Goal: Navigation & Orientation: Find specific page/section

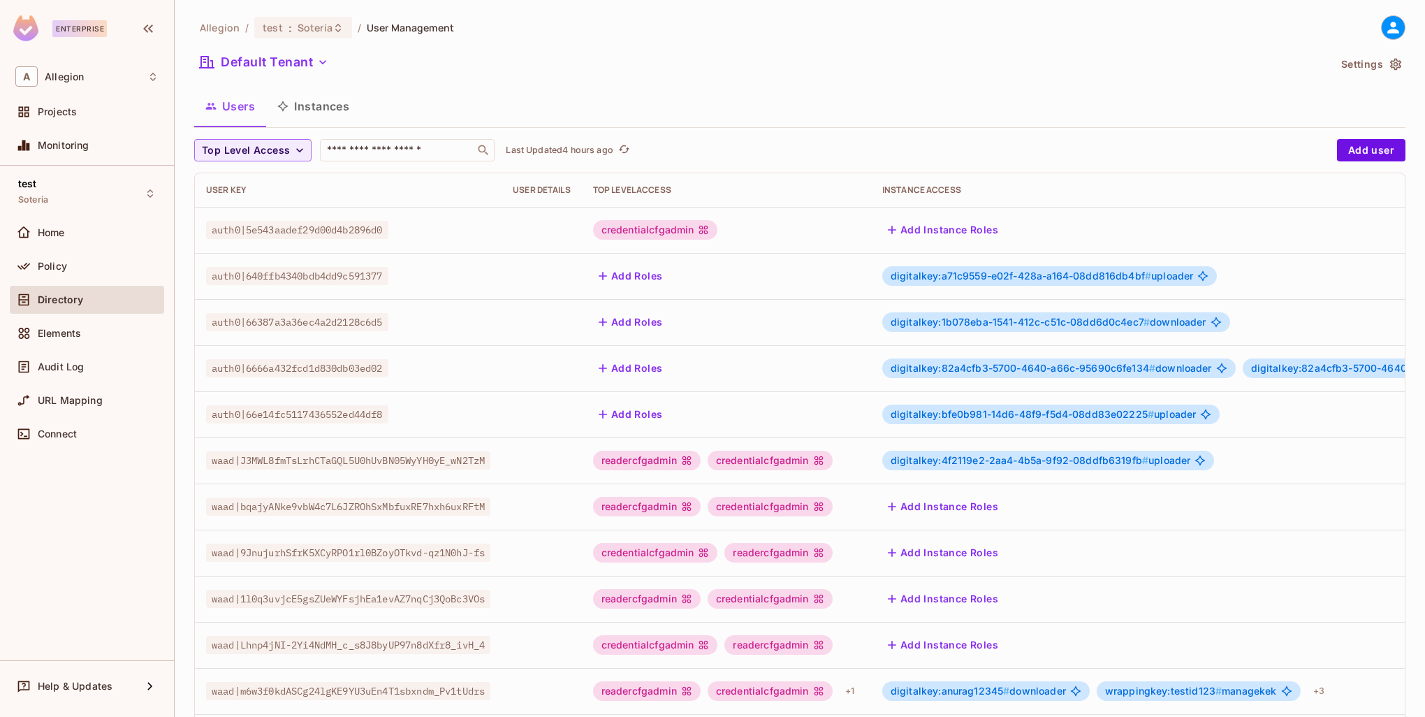
scroll to position [269, 0]
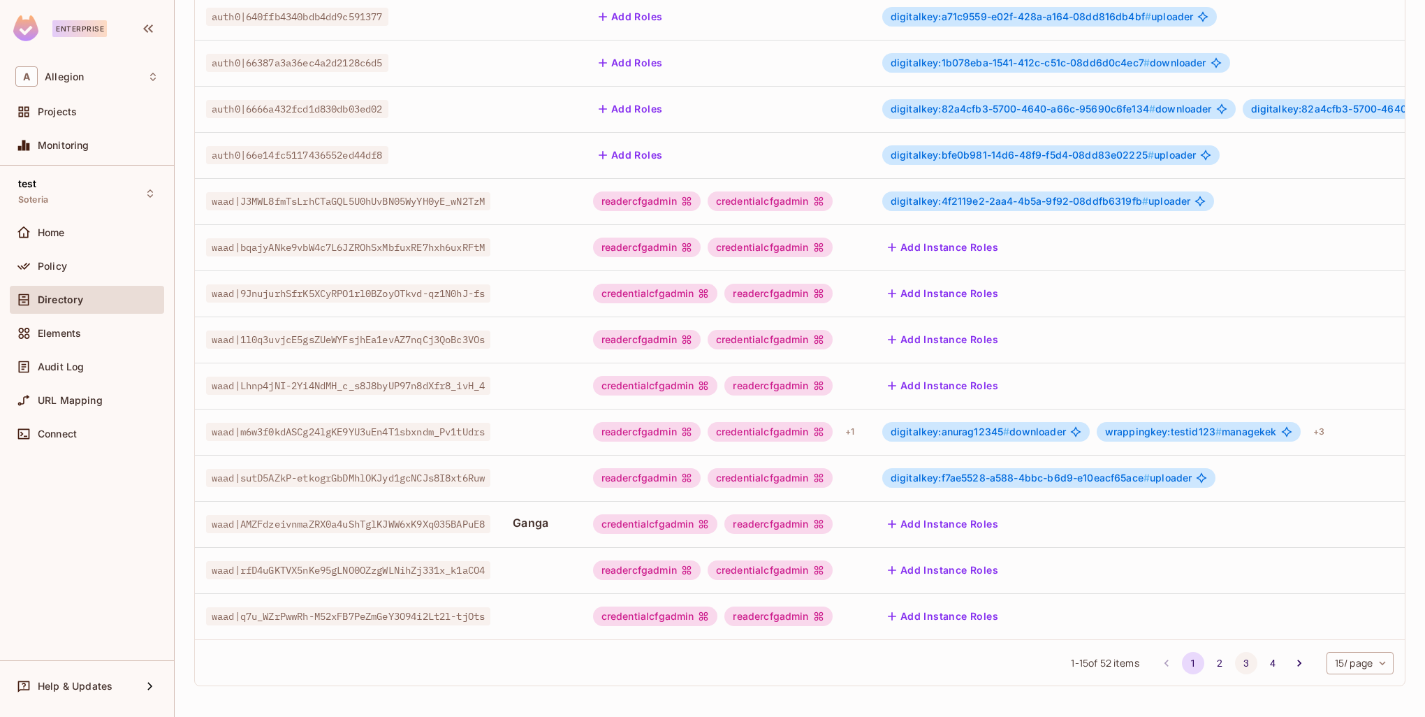
click at [1235, 659] on button "3" at bounding box center [1246, 663] width 22 height 22
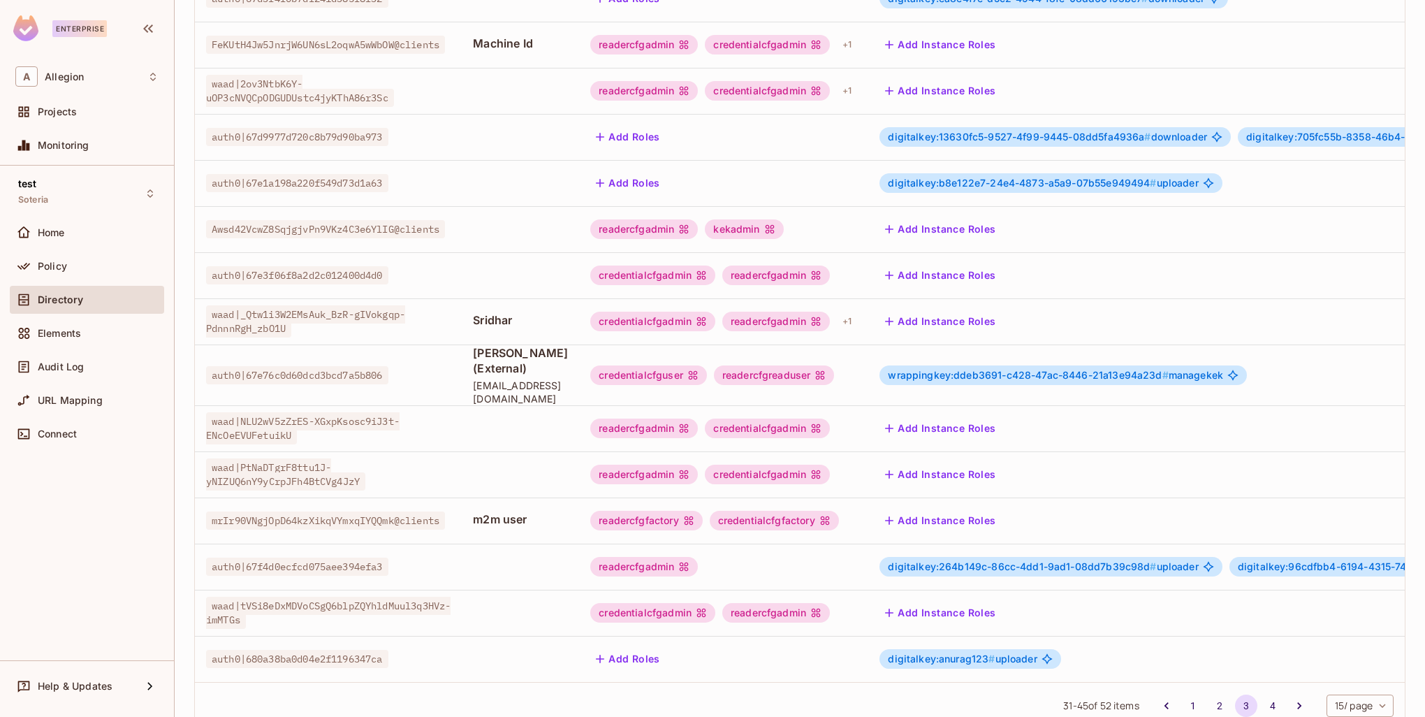
scroll to position [199, 0]
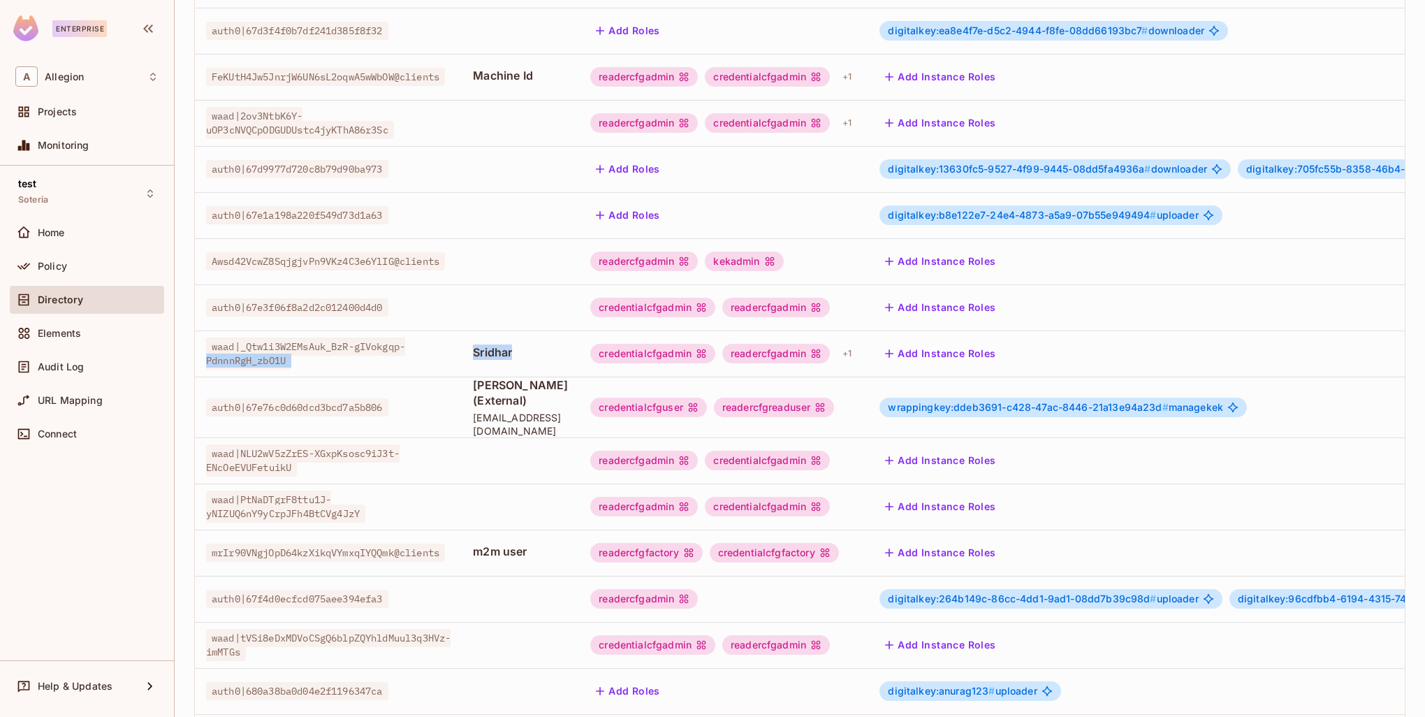
drag, startPoint x: 530, startPoint y: 350, endPoint x: 449, endPoint y: 351, distance: 80.4
click at [449, 351] on tr "waad|_Qtw1i3W2EMsAuk_BzR-gIVokgqp-PdnnnRgH_zbO1U Sridhar credentialcfgadmin rea…" at bounding box center [934, 353] width 1479 height 46
click at [291, 359] on span "waad|_Qtw1i3W2EMsAuk_BzR-gIVokgqp-PdnnnRgH_zbO1U" at bounding box center [305, 353] width 199 height 32
drag, startPoint x: 212, startPoint y: 344, endPoint x: 299, endPoint y: 357, distance: 87.6
click at [299, 357] on div "waad|_Qtw1i3W2EMsAuk_BzR-gIVokgqp-PdnnnRgH_zbO1U" at bounding box center [328, 354] width 245 height 28
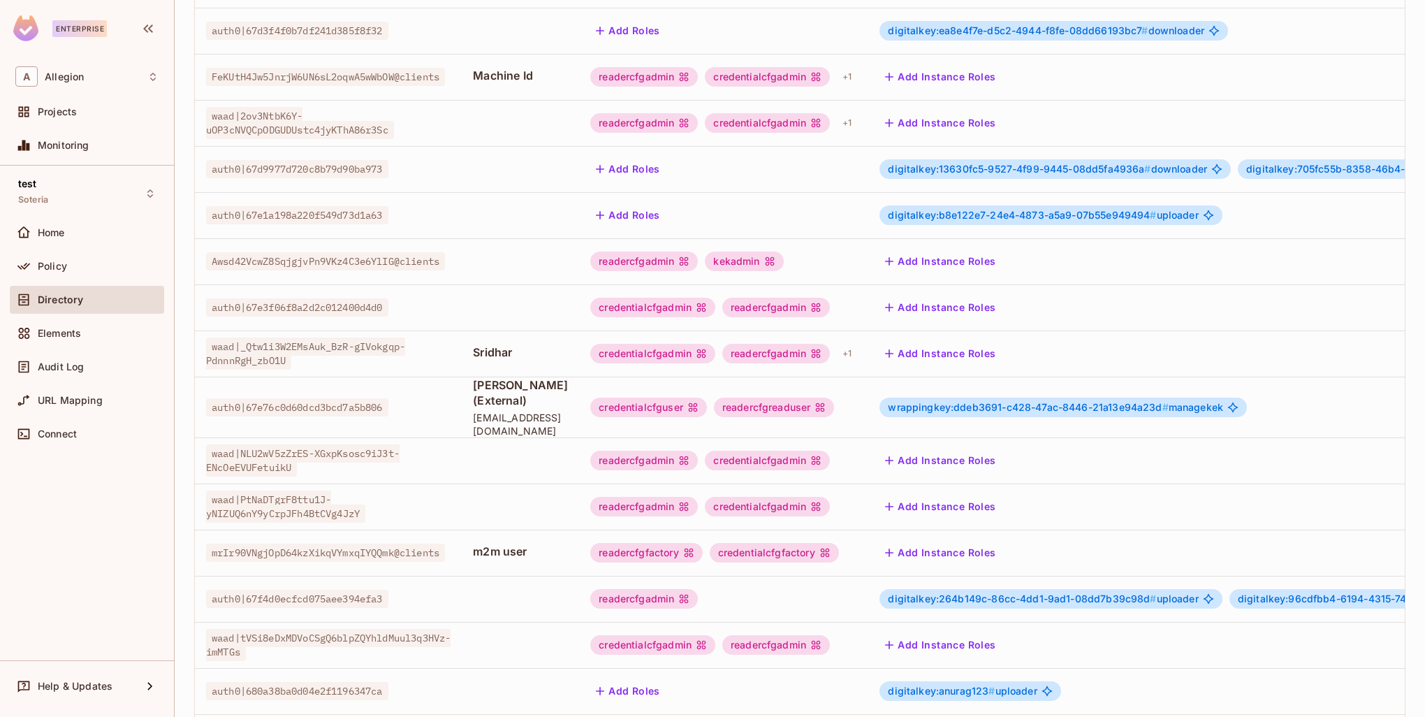
click at [481, 353] on td "Sridhar" at bounding box center [520, 353] width 117 height 46
drag, startPoint x: 476, startPoint y: 345, endPoint x: 526, endPoint y: 349, distance: 50.4
click at [526, 349] on td "Sridhar" at bounding box center [520, 353] width 117 height 46
click at [553, 364] on td "Sridhar" at bounding box center [520, 353] width 117 height 46
click at [857, 353] on div "+ 1" at bounding box center [847, 353] width 20 height 22
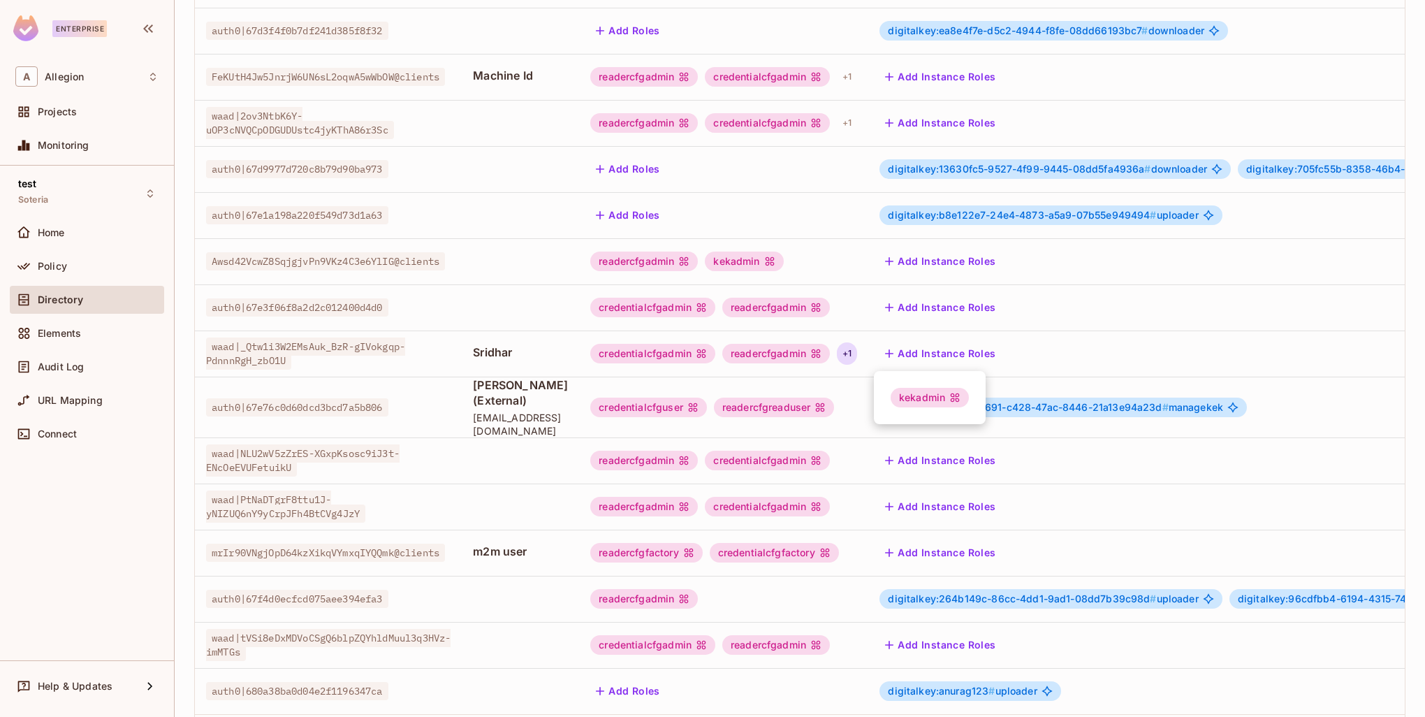
click at [887, 351] on div at bounding box center [712, 358] width 1425 height 717
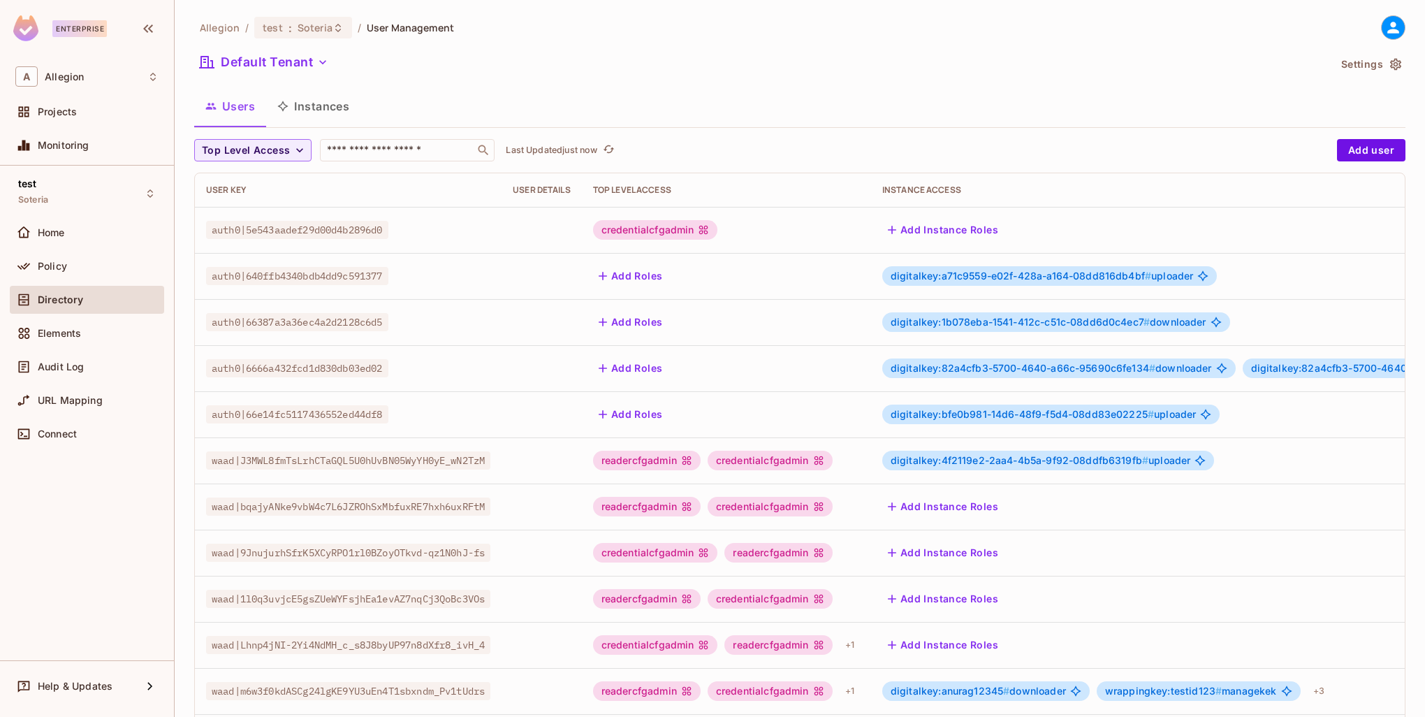
scroll to position [269, 0]
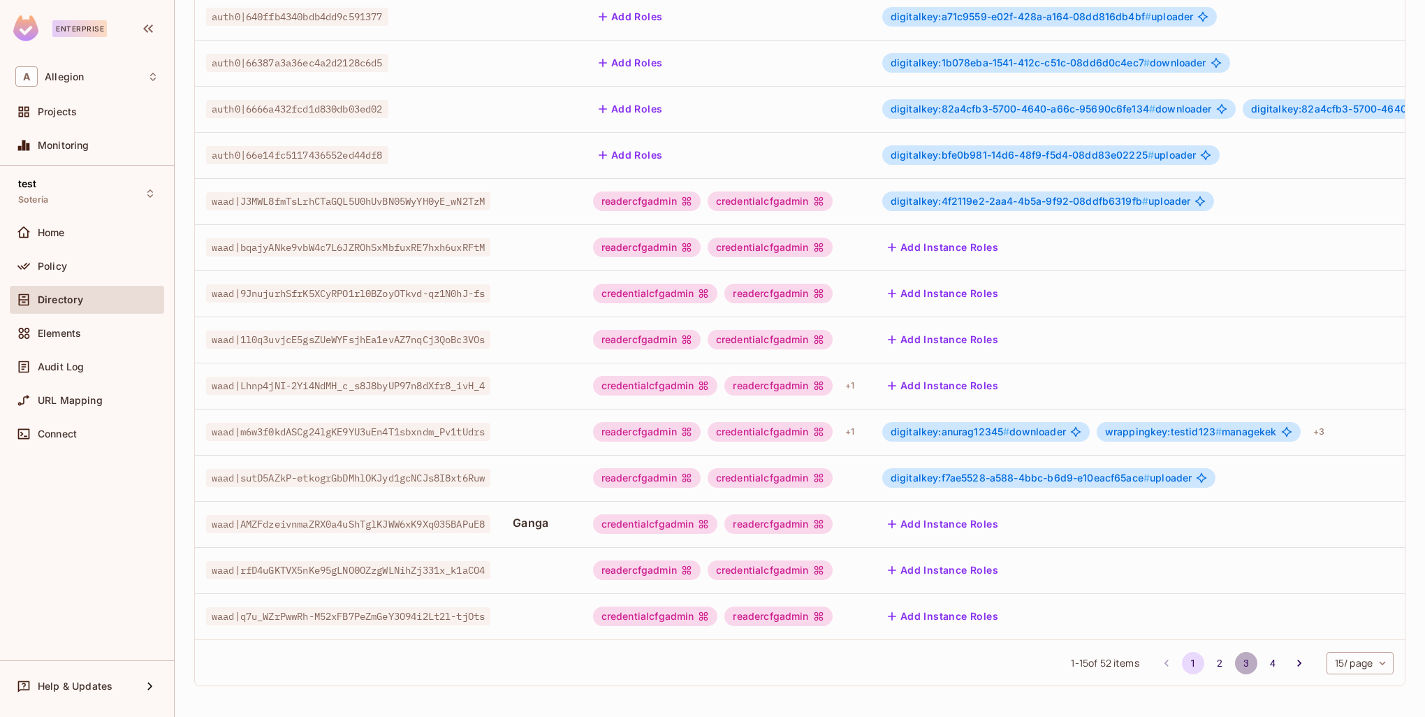
click at [1235, 662] on button "3" at bounding box center [1246, 663] width 22 height 22
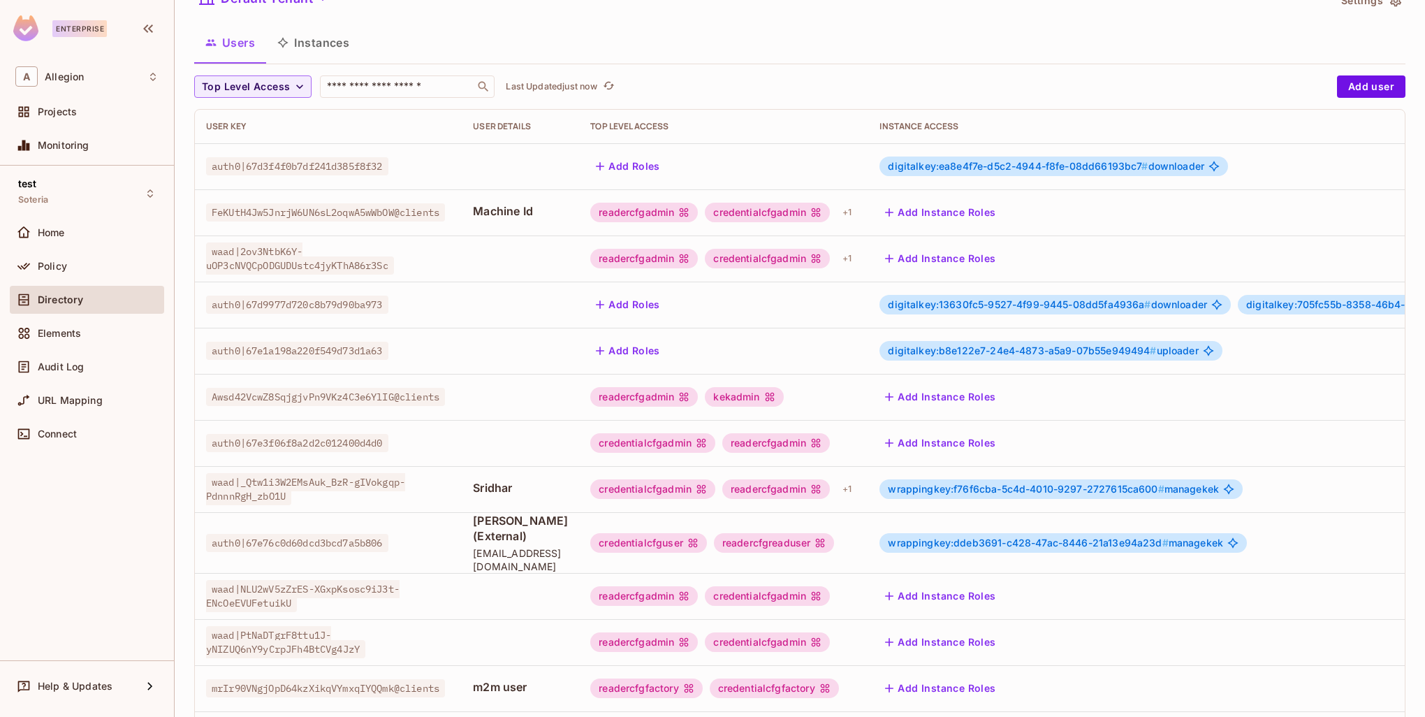
scroll to position [140, 0]
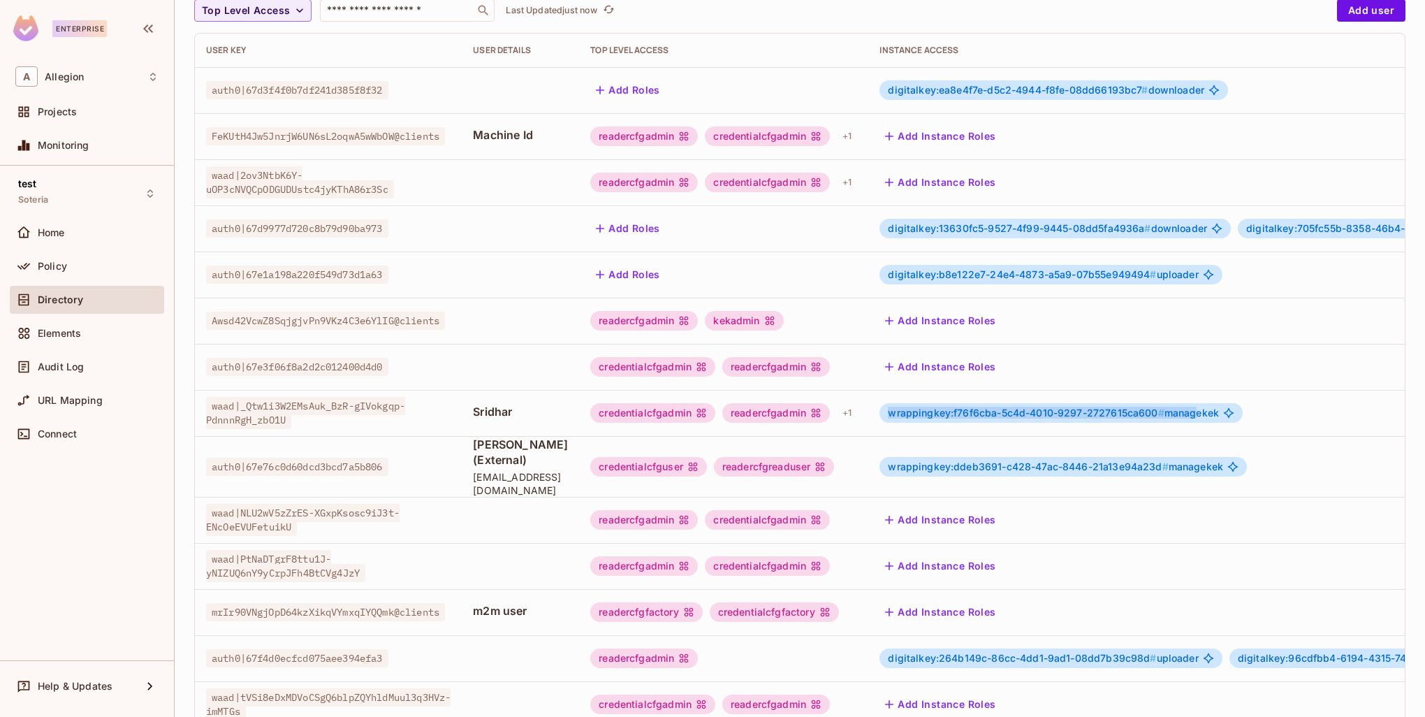
drag, startPoint x: 925, startPoint y: 412, endPoint x: 1232, endPoint y: 422, distance: 306.8
click at [1232, 422] on div "wrappingkey:f76f6cba-5c4d-4010-9297-2727615ca600 # managekek" at bounding box center [1061, 413] width 363 height 20
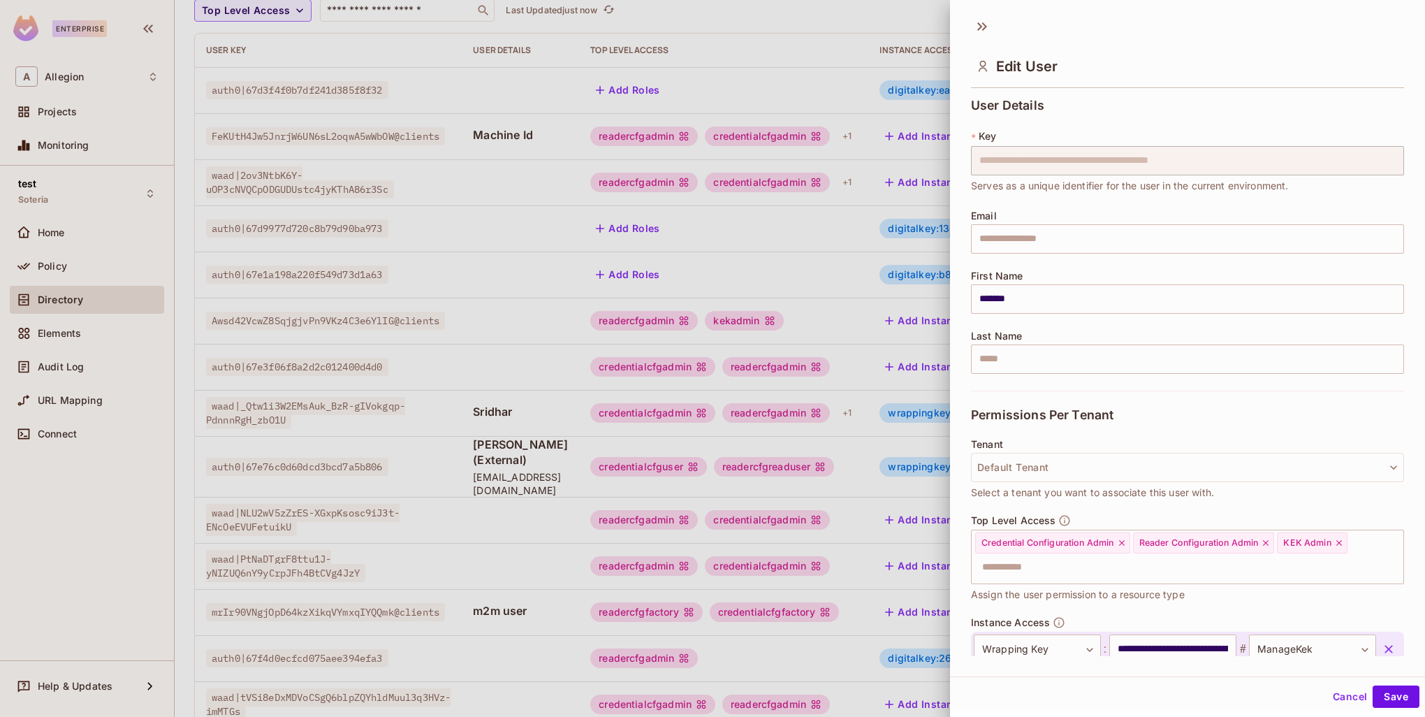
click at [860, 356] on div at bounding box center [712, 358] width 1425 height 717
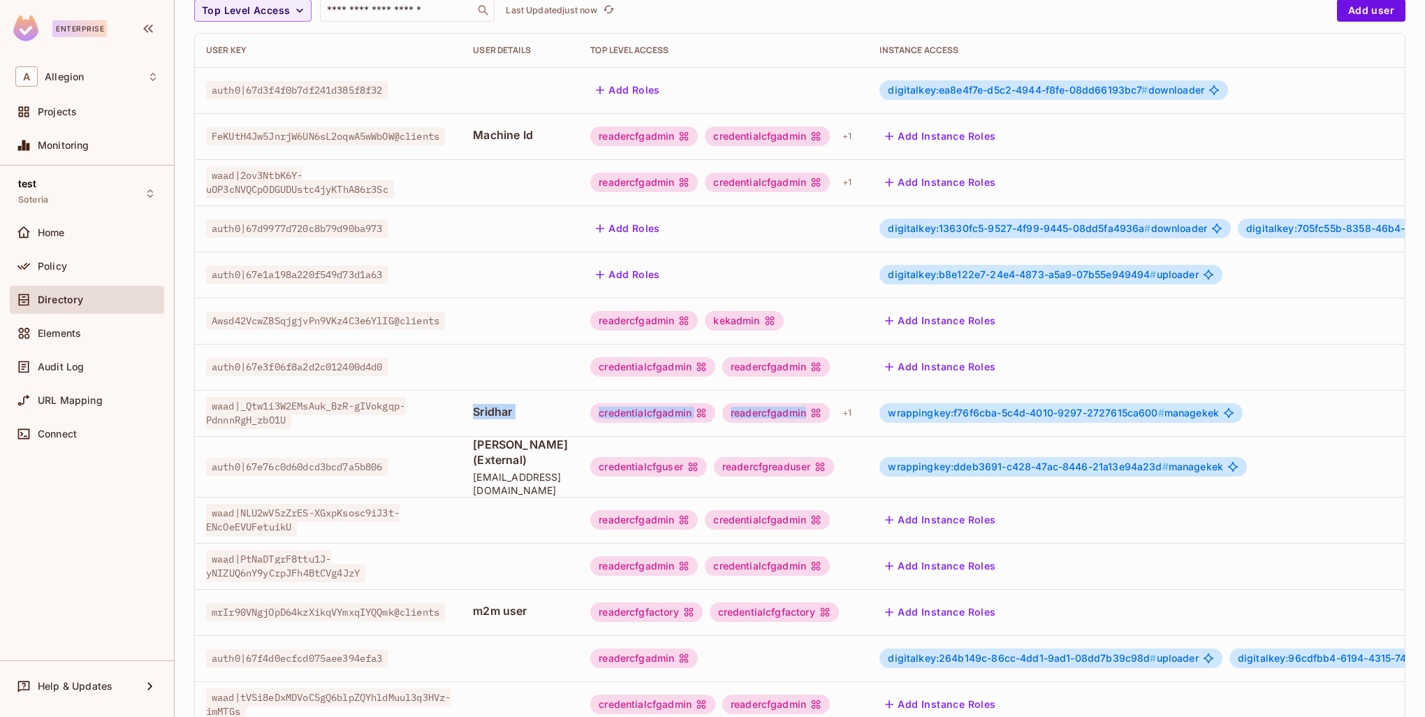
drag, startPoint x: 481, startPoint y: 414, endPoint x: 866, endPoint y: 418, distance: 385.0
click at [866, 418] on tr "waad|_Qtw1i3W2EMsAuk_BzR-gIVokgqp-PdnnnRgH_zbO1U Sridhar credentialcfgadmin rea…" at bounding box center [934, 413] width 1479 height 46
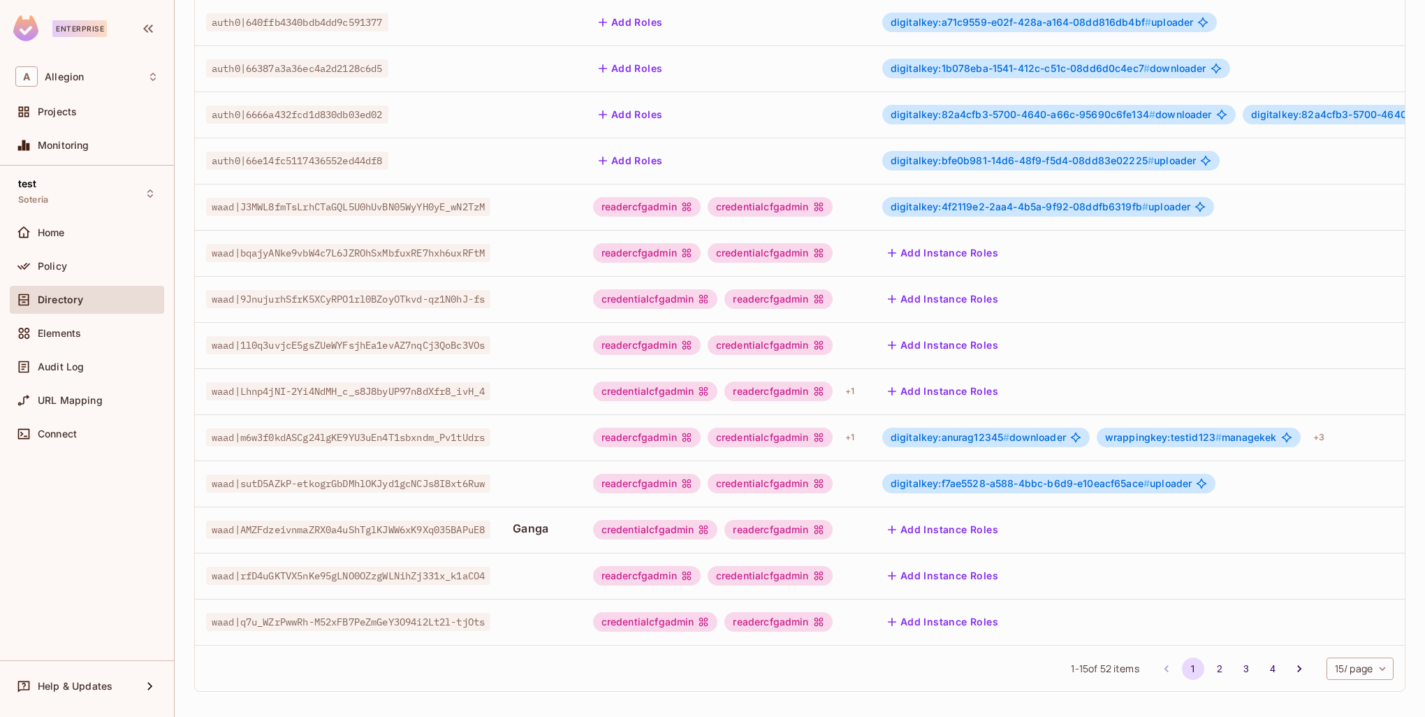
scroll to position [269, 0]
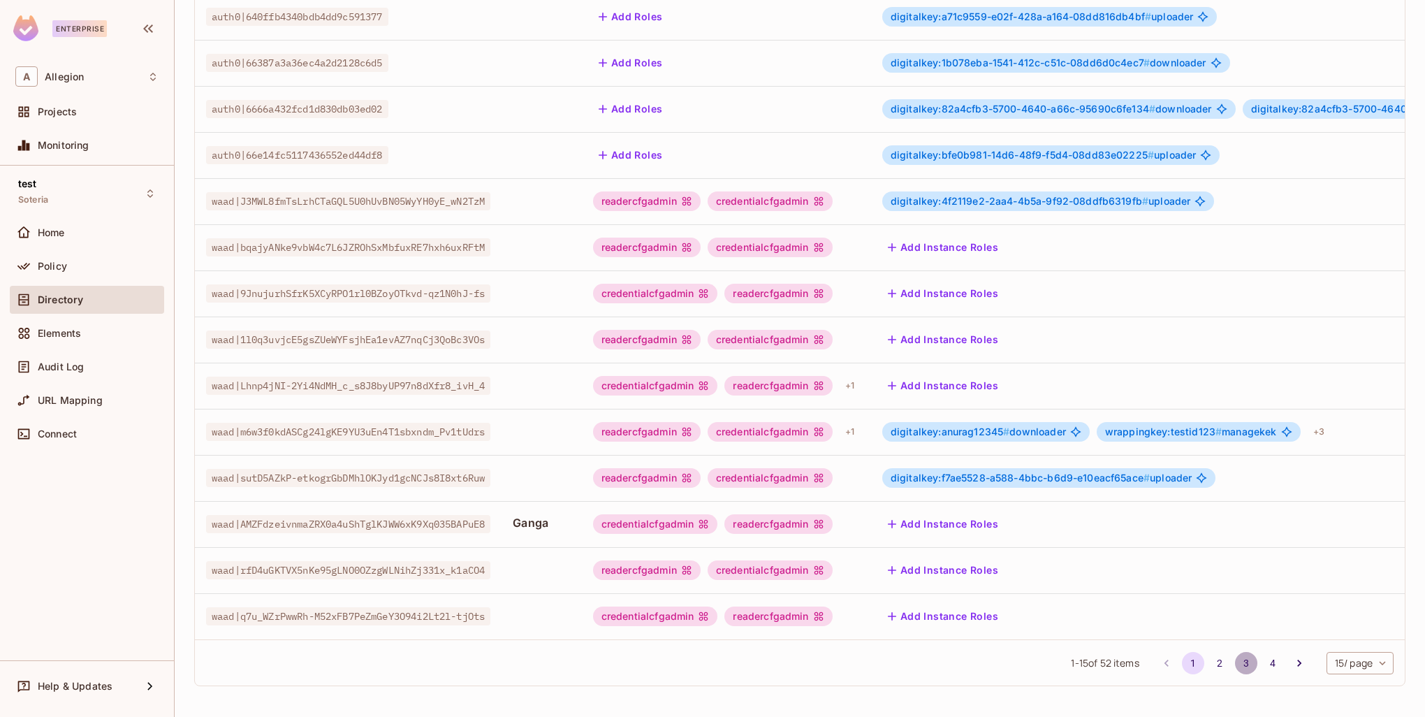
click at [1235, 663] on button "3" at bounding box center [1246, 663] width 22 height 22
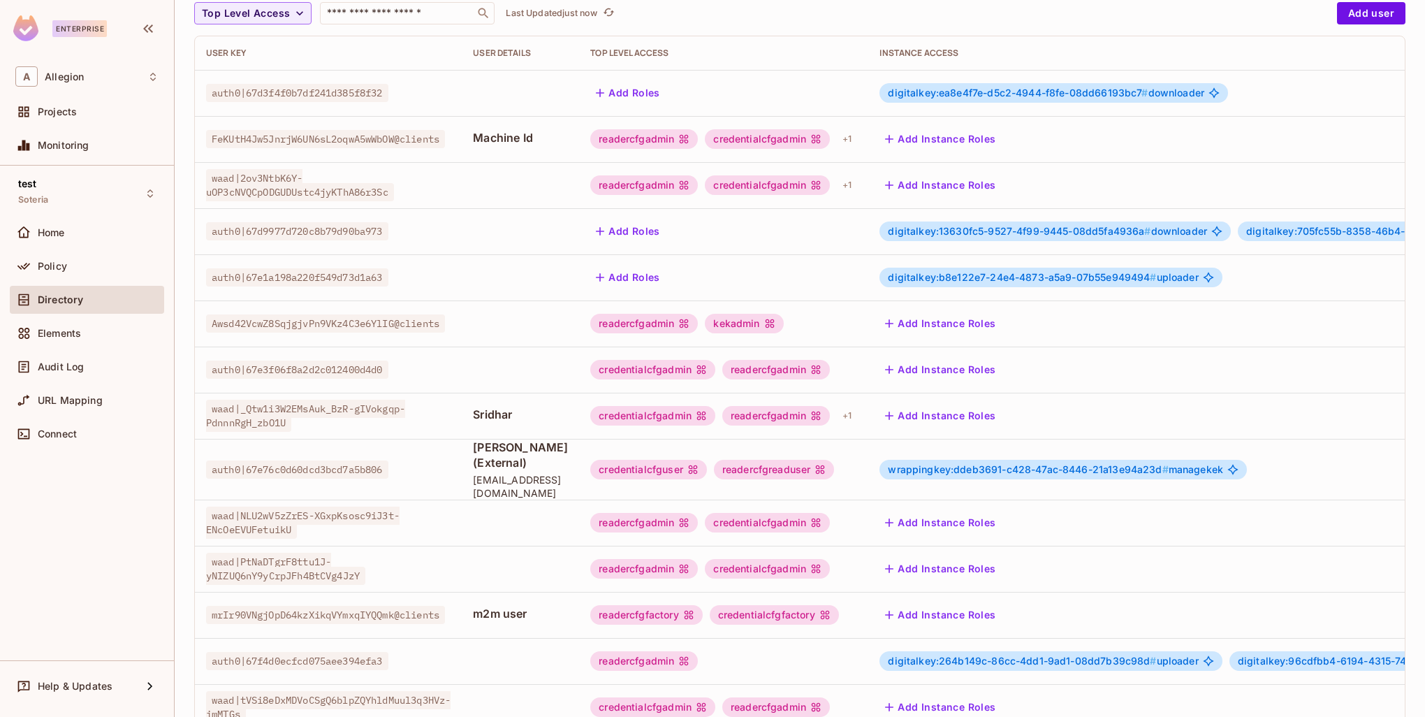
scroll to position [210, 0]
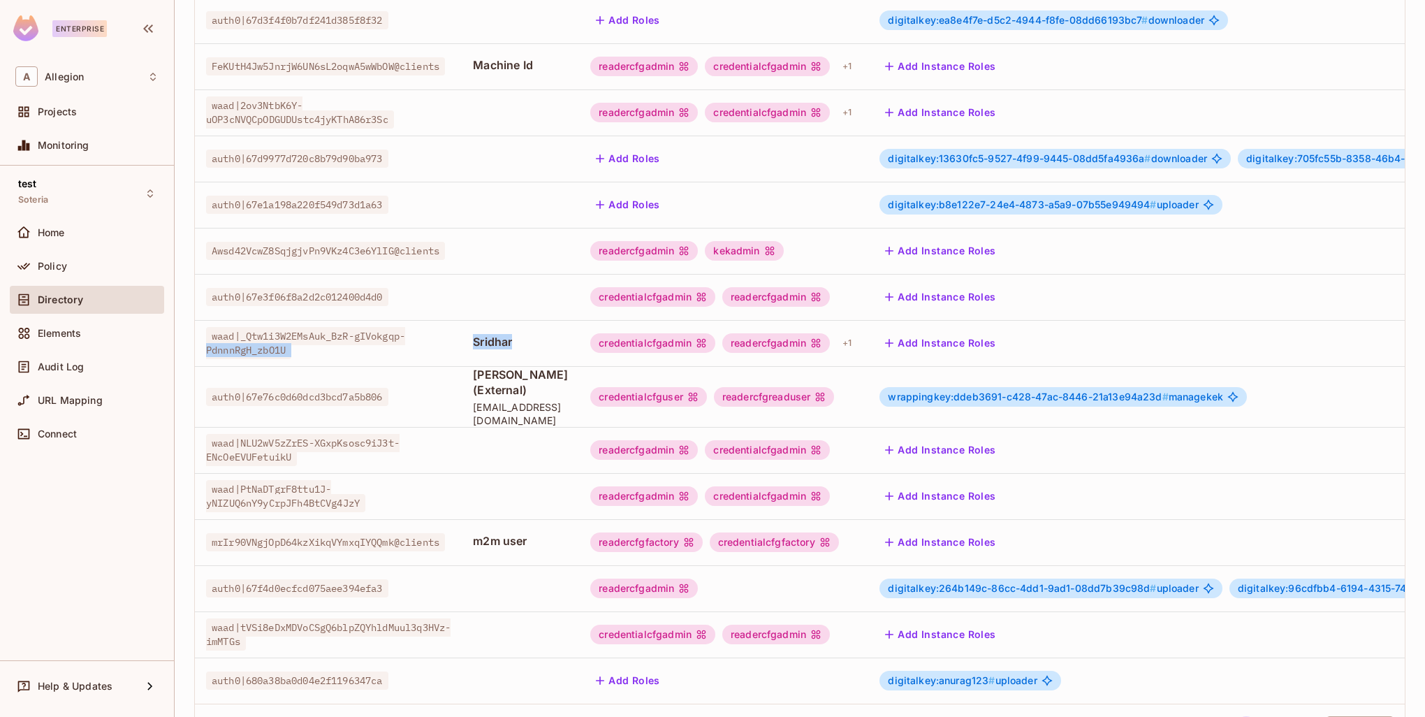
drag, startPoint x: 528, startPoint y: 337, endPoint x: 466, endPoint y: 337, distance: 62.2
click at [466, 337] on tr "waad|_Qtw1i3W2EMsAuk_BzR-gIVokgqp-PdnnnRgH_zbO1U Sridhar credentialcfgadmin rea…" at bounding box center [934, 343] width 1479 height 46
click at [475, 370] on td "Shah (External) shah.allegion@gmail.com" at bounding box center [520, 396] width 117 height 61
click at [539, 339] on td "Sridhar" at bounding box center [520, 343] width 117 height 46
click at [530, 372] on td "Shah (External) shah.allegion@gmail.com" at bounding box center [520, 396] width 117 height 61
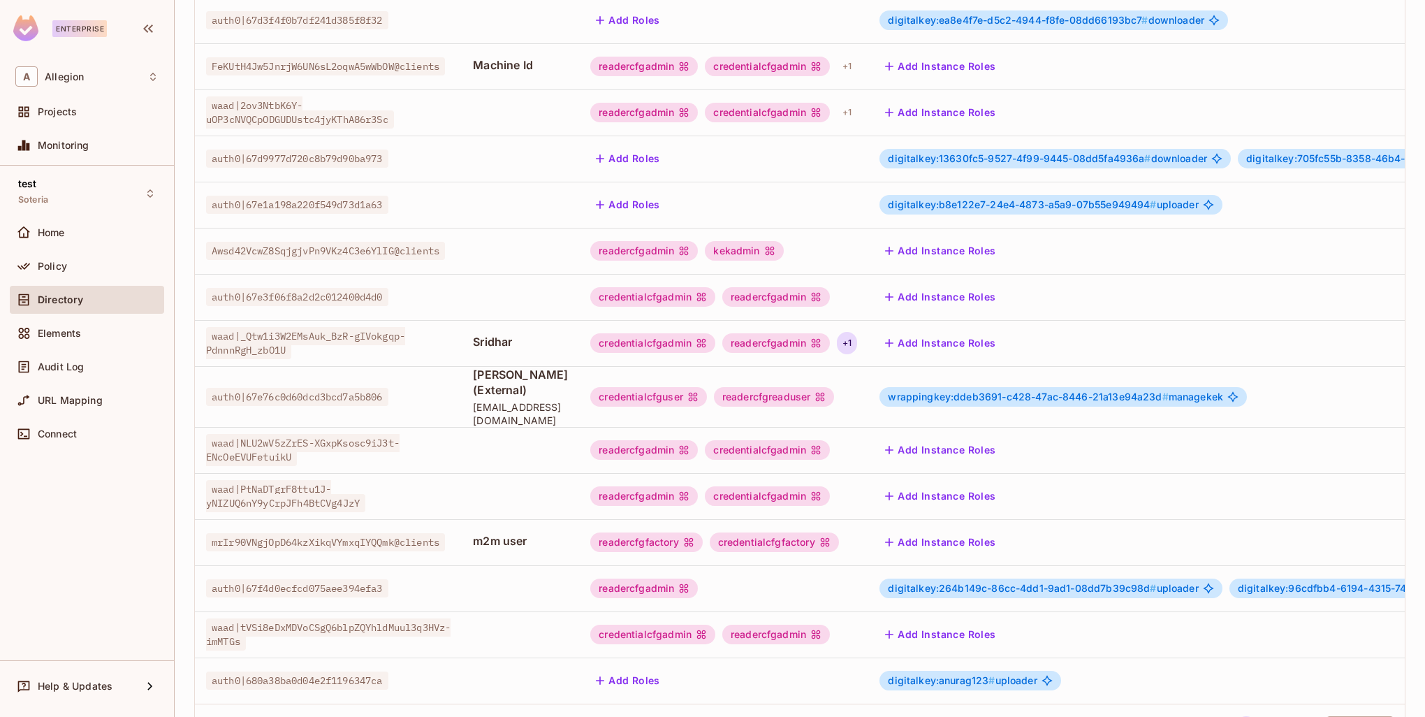
click at [857, 340] on div "+ 1" at bounding box center [847, 343] width 20 height 22
click at [883, 352] on div at bounding box center [712, 358] width 1425 height 717
click at [857, 348] on div "+ 1" at bounding box center [847, 343] width 20 height 22
click at [886, 342] on div at bounding box center [712, 358] width 1425 height 717
click at [857, 342] on div "+ 1" at bounding box center [847, 343] width 20 height 22
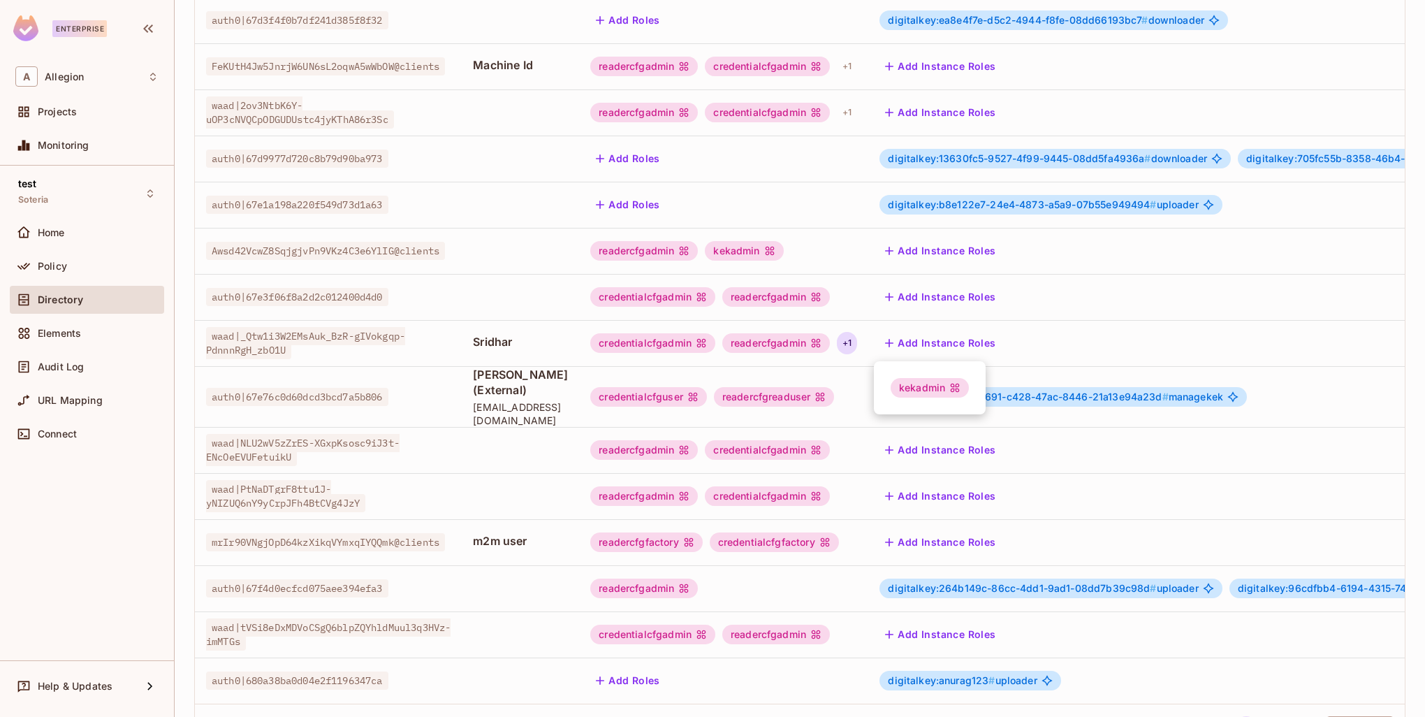
click at [886, 341] on div at bounding box center [712, 358] width 1425 height 717
drag, startPoint x: 212, startPoint y: 332, endPoint x: 506, endPoint y: 342, distance: 294.3
click at [506, 342] on tr "waad|_Qtw1i3W2EMsAuk_BzR-gIVokgqp-PdnnnRgH_zbO1U Sridhar credentialcfgadmin rea…" at bounding box center [934, 343] width 1479 height 46
click at [560, 351] on div "Sridhar" at bounding box center [520, 343] width 95 height 18
drag, startPoint x: 537, startPoint y: 342, endPoint x: 443, endPoint y: 346, distance: 94.4
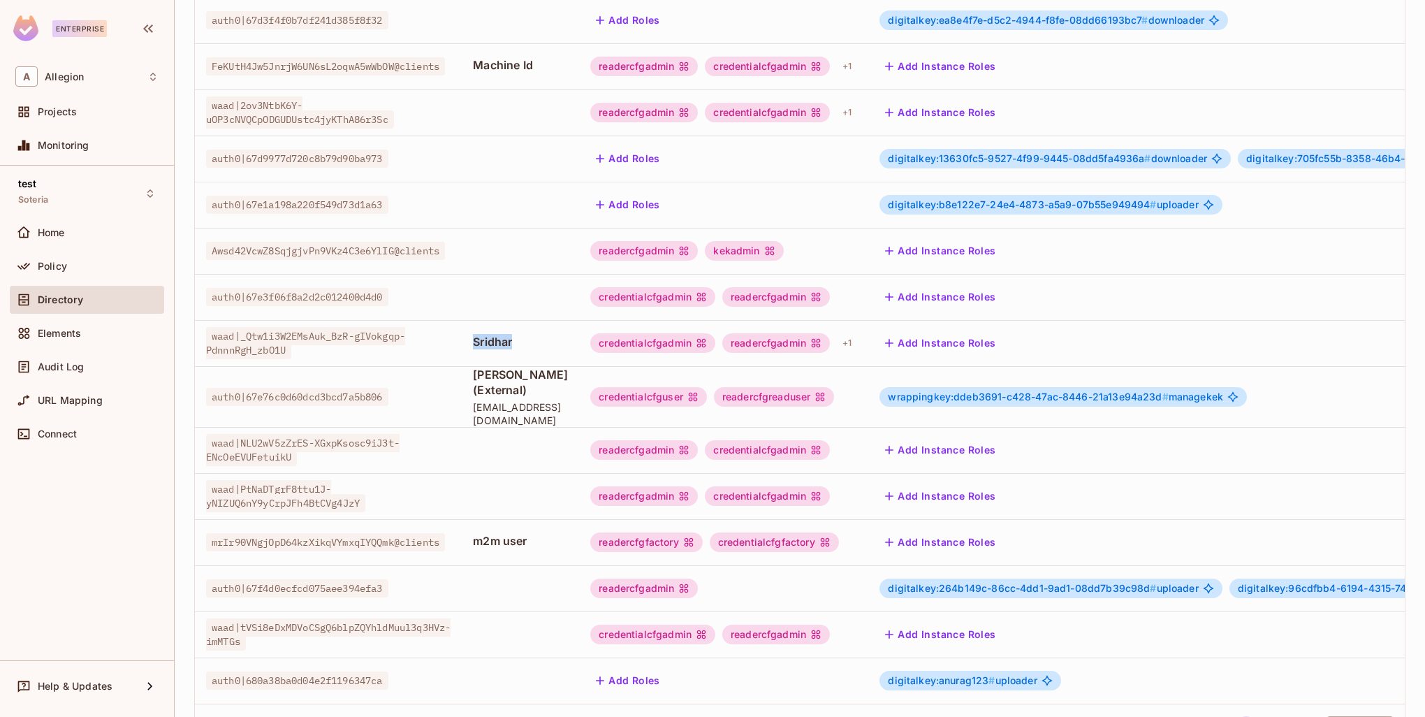
click at [443, 346] on tr "waad|_Qtw1i3W2EMsAuk_BzR-gIVokgqp-PdnnnRgH_zbO1U Sridhar credentialcfgadmin rea…" at bounding box center [934, 343] width 1479 height 46
click at [857, 343] on div "+ 1" at bounding box center [847, 343] width 20 height 22
click at [884, 348] on div at bounding box center [712, 358] width 1425 height 717
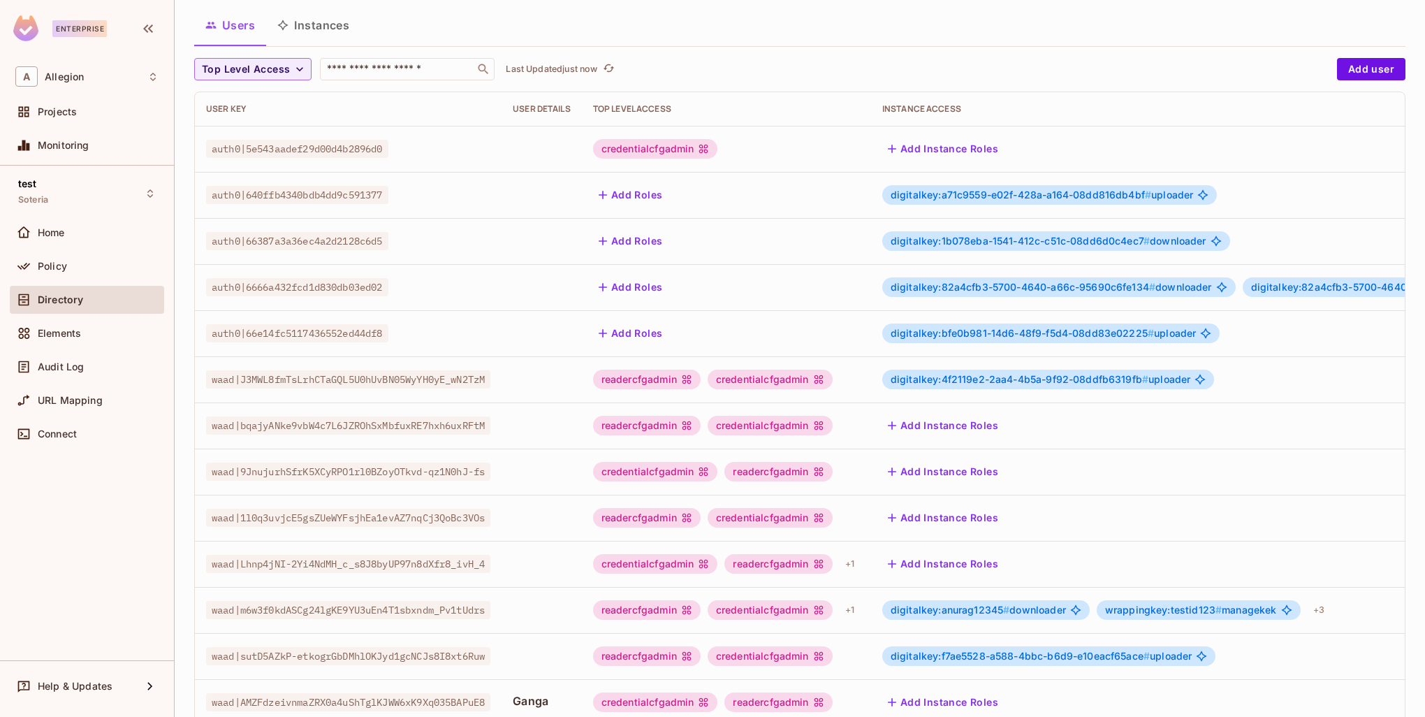
scroll to position [269, 0]
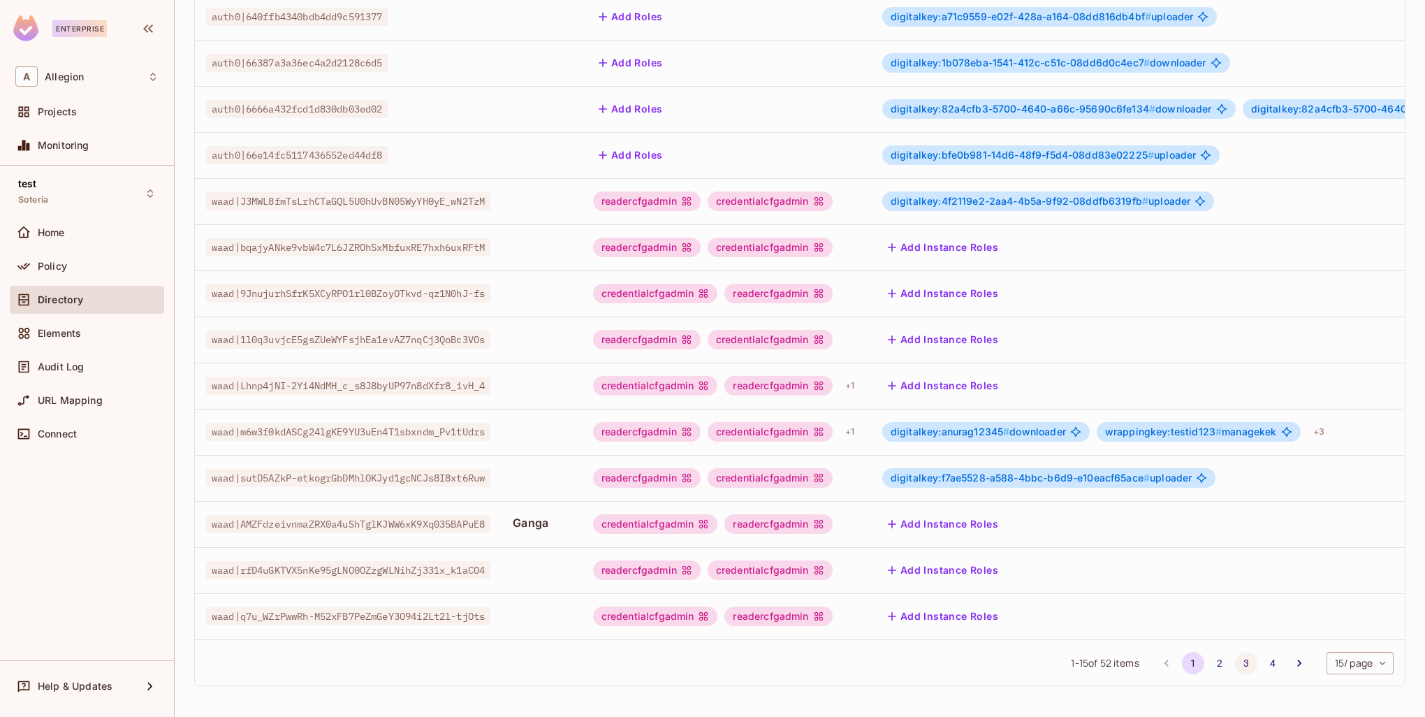
click at [1235, 662] on button "3" at bounding box center [1246, 663] width 22 height 22
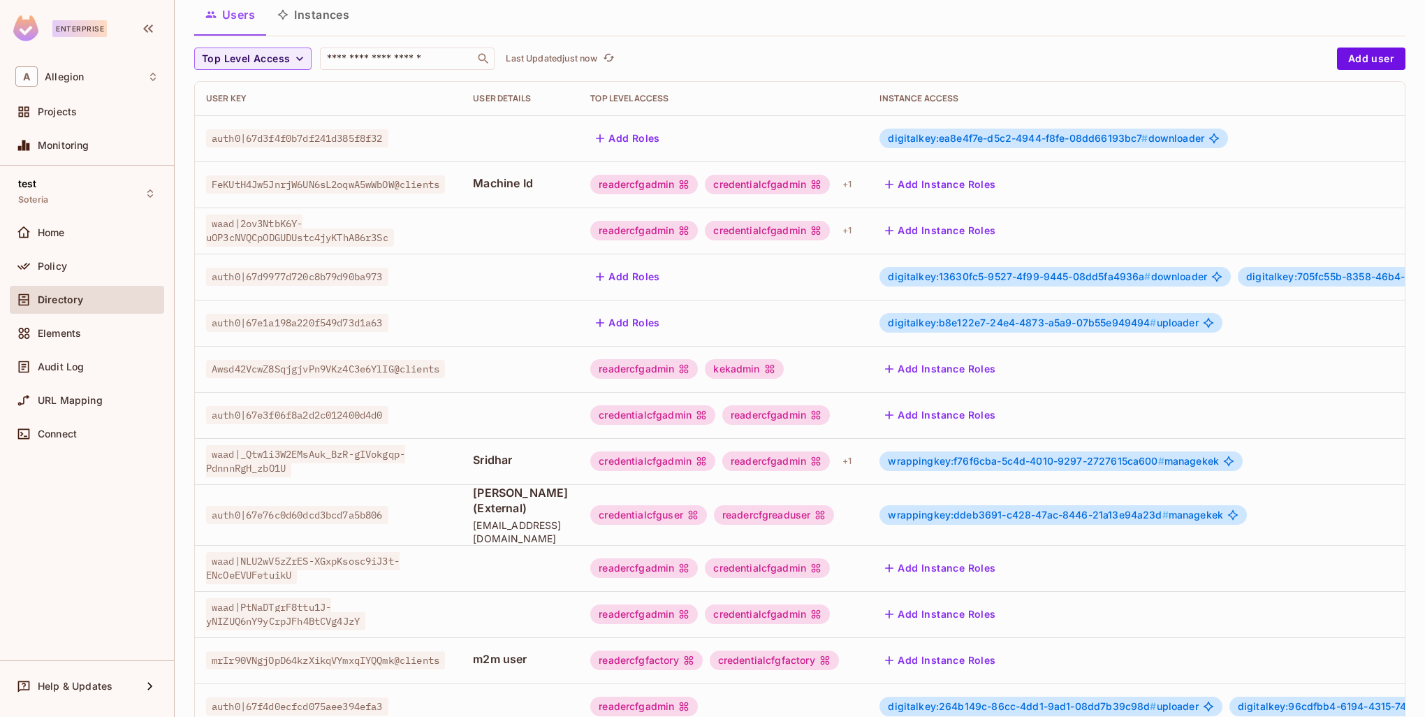
scroll to position [140, 0]
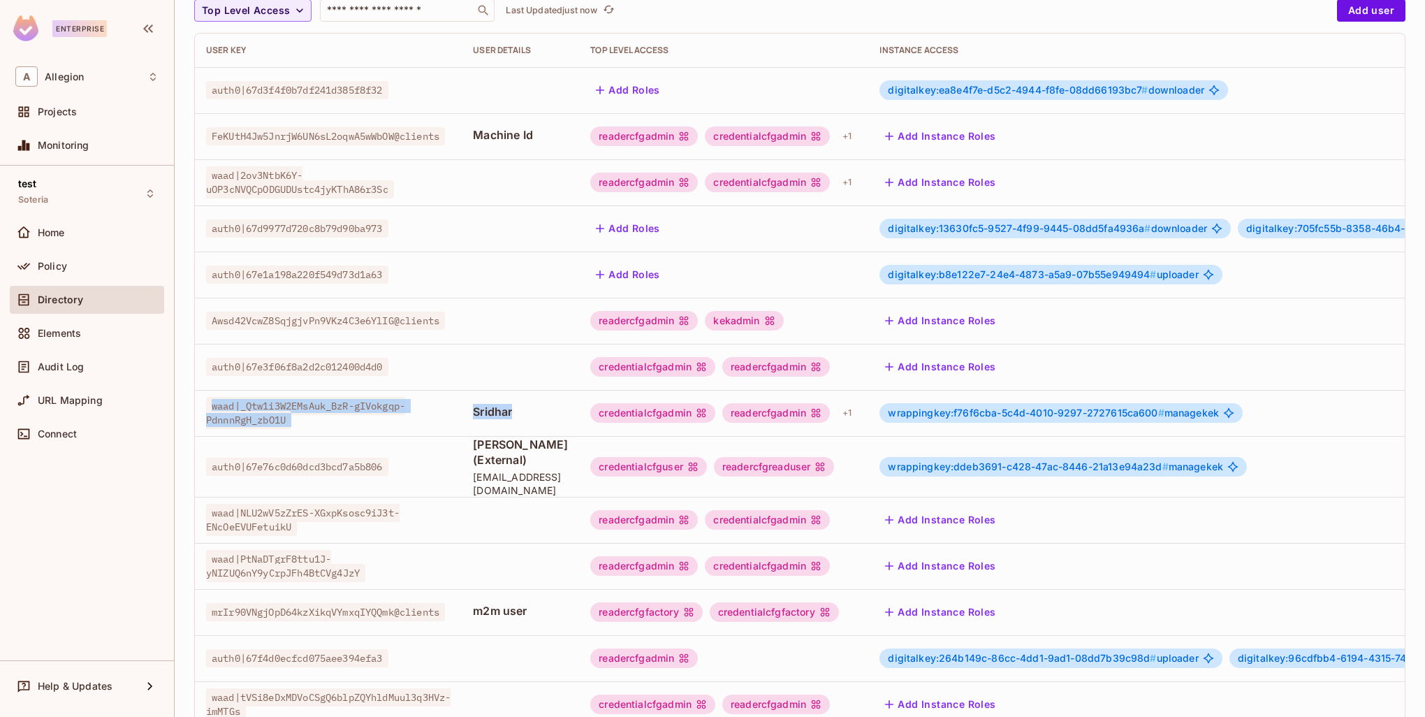
drag, startPoint x: 537, startPoint y: 407, endPoint x: 204, endPoint y: 404, distance: 332.6
click at [204, 404] on tr "waad|_Qtw1i3W2EMsAuk_BzR-gIVokgqp-PdnnnRgH_zbO1U Sridhar credentialcfgadmin rea…" at bounding box center [934, 413] width 1479 height 46
click at [479, 428] on td "Sridhar" at bounding box center [520, 413] width 117 height 46
drag, startPoint x: 482, startPoint y: 412, endPoint x: 527, endPoint y: 410, distance: 45.5
click at [527, 410] on td "Sridhar" at bounding box center [520, 413] width 117 height 46
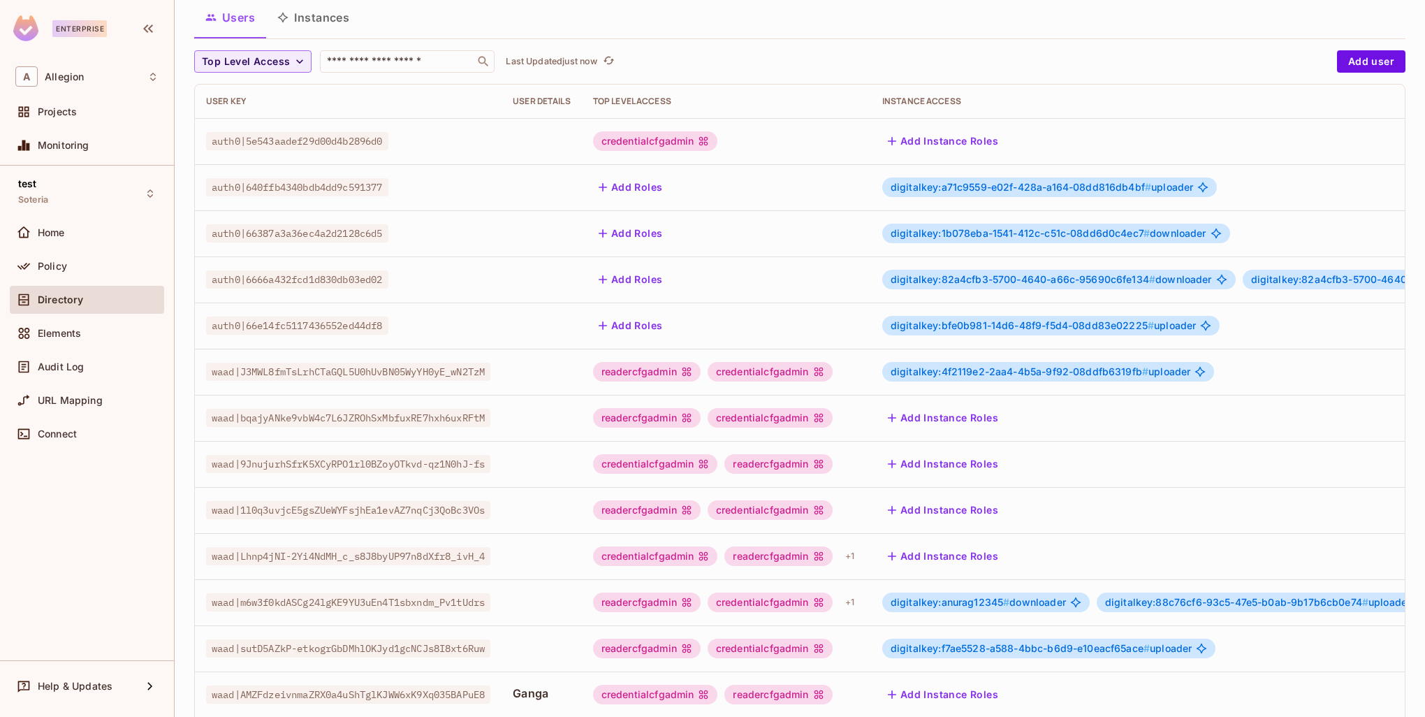
scroll to position [269, 0]
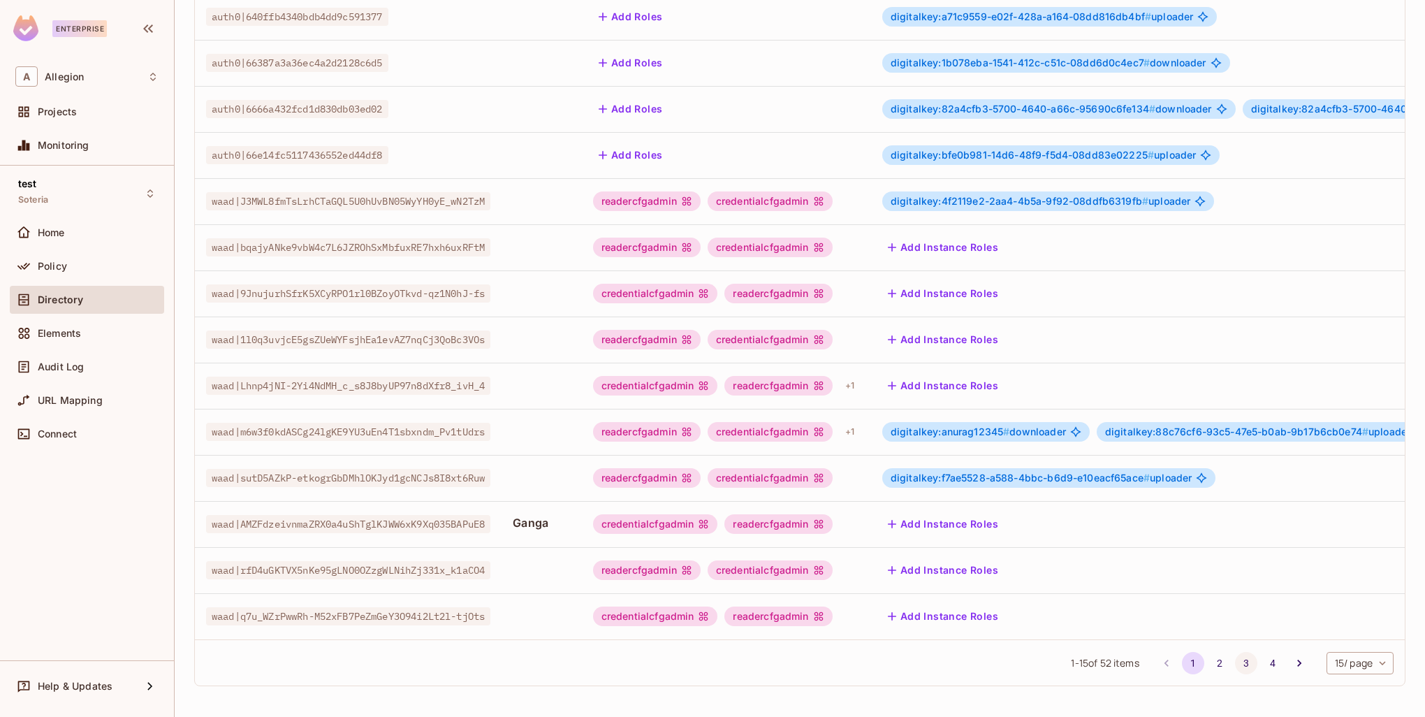
click at [1235, 664] on button "3" at bounding box center [1246, 663] width 22 height 22
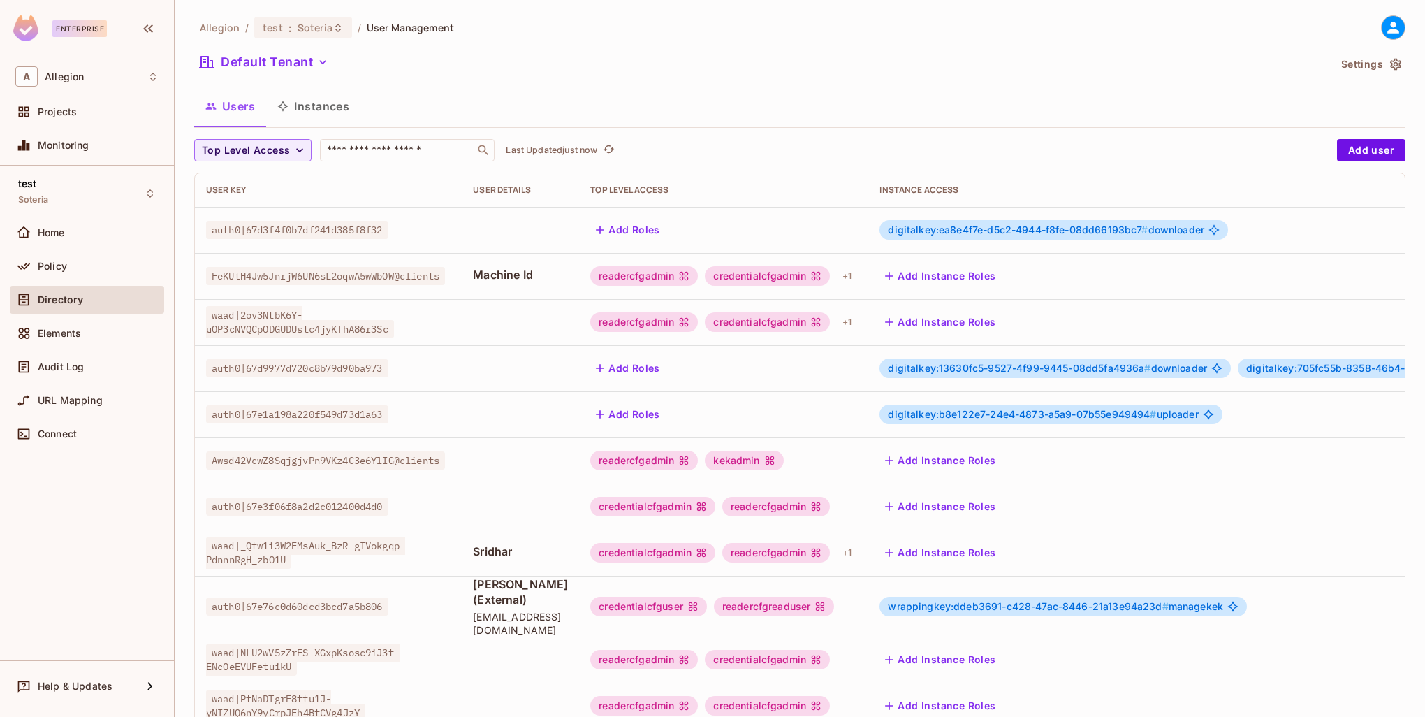
scroll to position [210, 0]
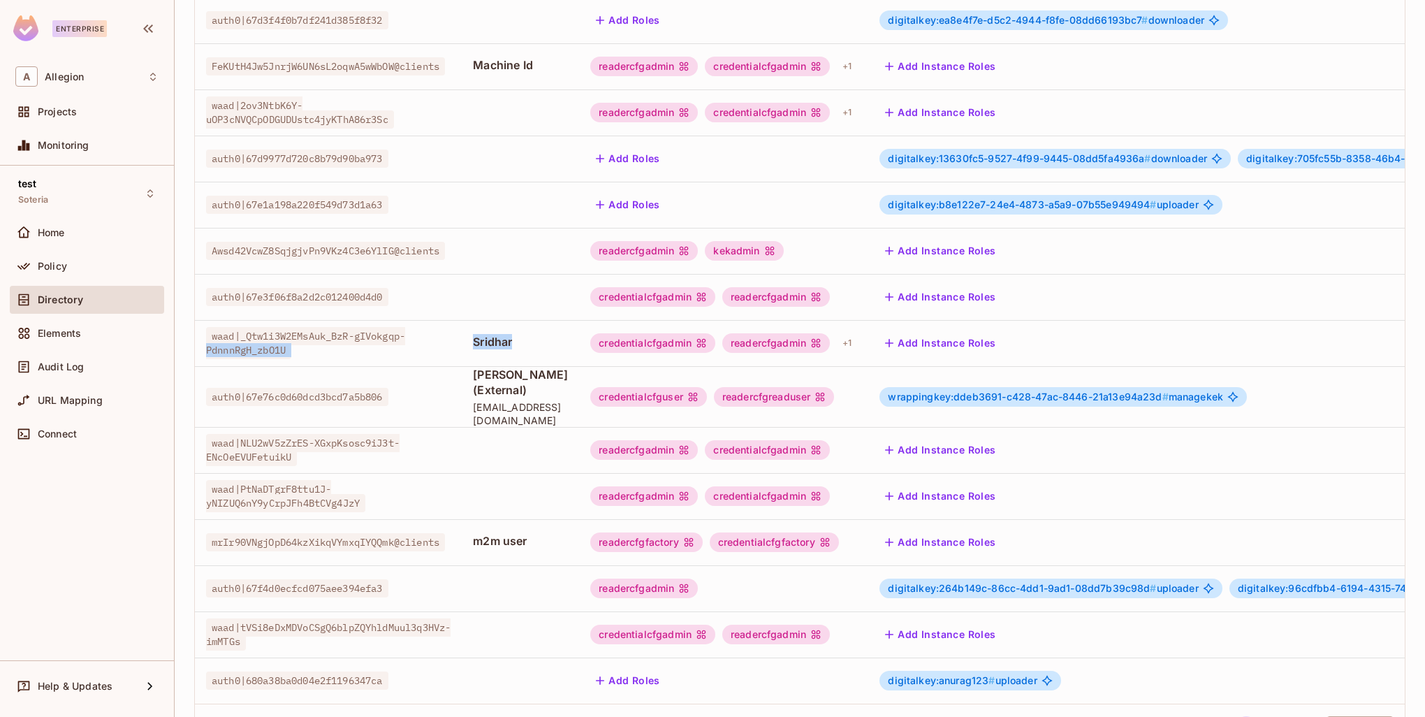
drag, startPoint x: 528, startPoint y: 340, endPoint x: 453, endPoint y: 340, distance: 74.8
click at [471, 338] on tr "waad|_Qtw1i3W2EMsAuk_BzR-gIVokgqp-PdnnnRgH_zbO1U Sridhar credentialcfgadmin rea…" at bounding box center [934, 343] width 1479 height 46
click at [230, 331] on span "waad|_Qtw1i3W2EMsAuk_BzR-gIVokgqp-PdnnnRgH_zbO1U" at bounding box center [305, 343] width 199 height 32
drag, startPoint x: 204, startPoint y: 331, endPoint x: 573, endPoint y: 342, distance: 369.0
click at [573, 342] on tr "waad|_Qtw1i3W2EMsAuk_BzR-gIVokgqp-PdnnnRgH_zbO1U Sridhar credentialcfgadmin rea…" at bounding box center [934, 343] width 1479 height 46
